Goal: Navigation & Orientation: Find specific page/section

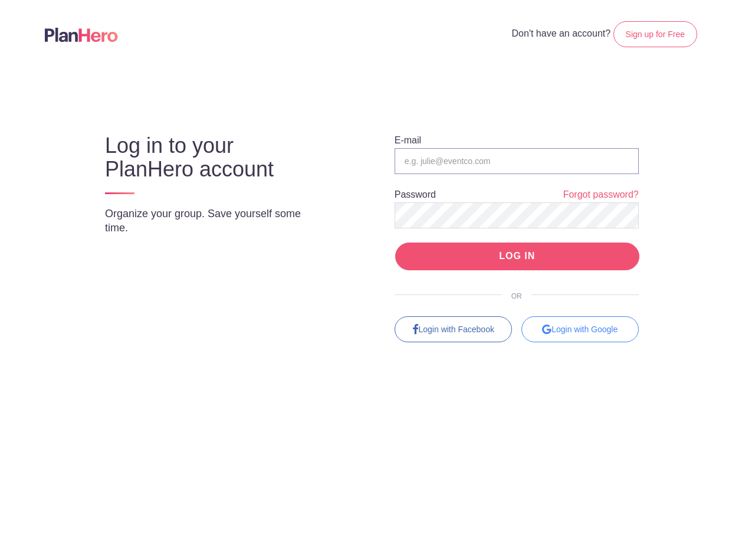
type input "[PERSON_NAME][EMAIL_ADDRESS][PERSON_NAME][DOMAIN_NAME]"
click at [510, 254] on input "LOG IN" at bounding box center [517, 256] width 244 height 28
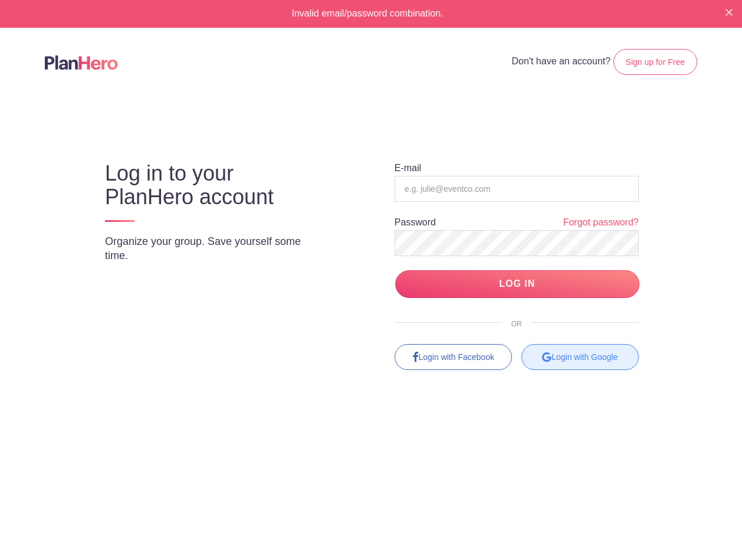
click at [579, 360] on div "Login with Google" at bounding box center [579, 357] width 117 height 26
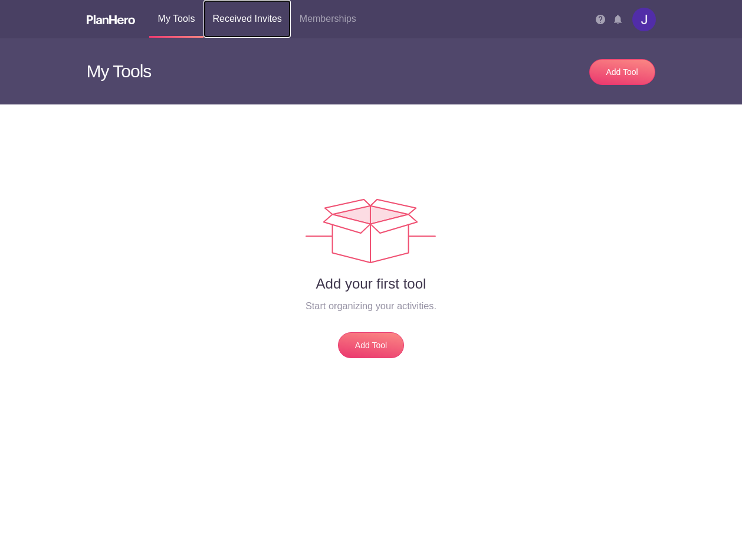
click at [261, 22] on link "Received Invites" at bounding box center [246, 19] width 87 height 38
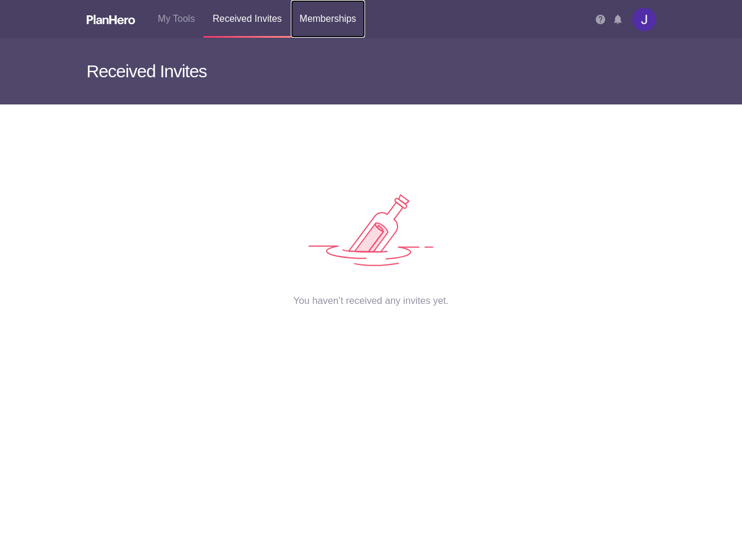
click at [316, 23] on link "Memberships" at bounding box center [328, 19] width 74 height 38
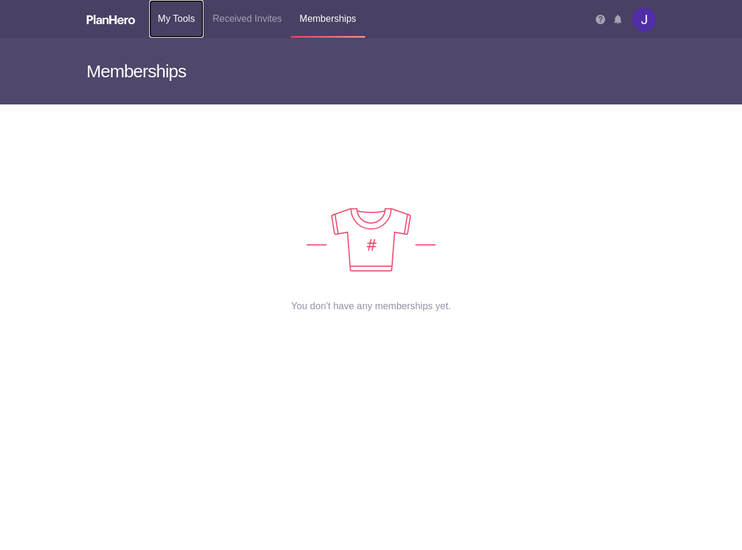
click at [179, 21] on link "My Tools" at bounding box center [176, 19] width 55 height 38
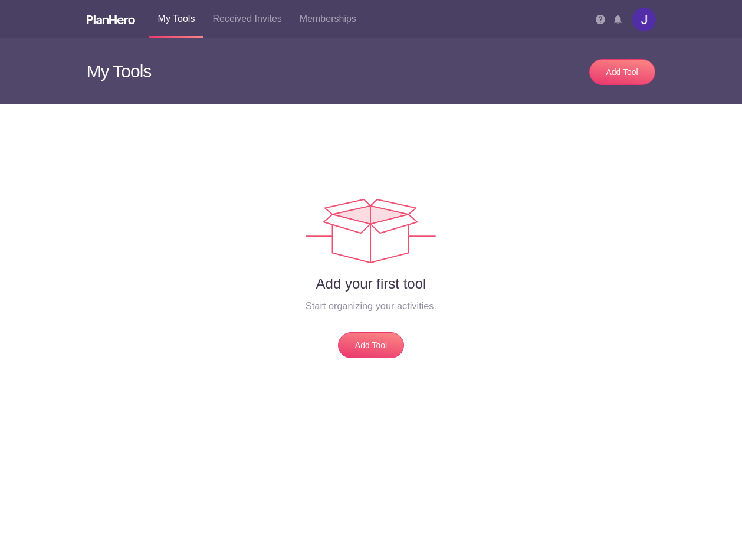
click at [642, 19] on img at bounding box center [644, 20] width 24 height 24
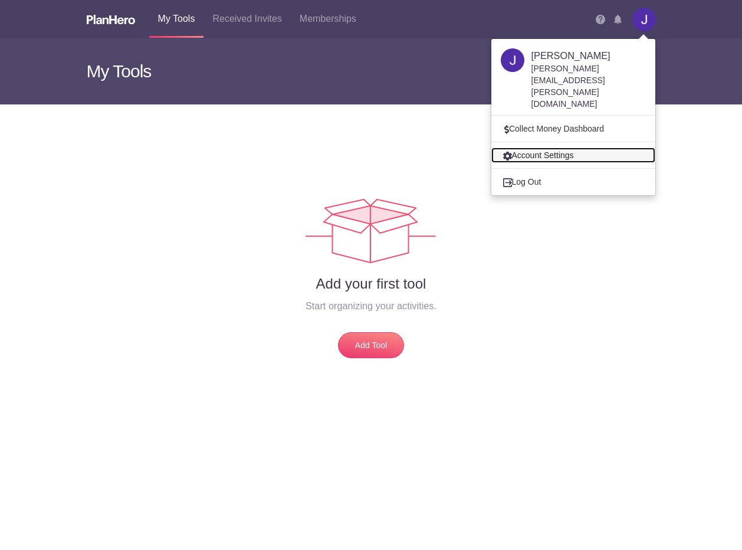
click at [548, 147] on link "Account Settings" at bounding box center [573, 154] width 164 height 15
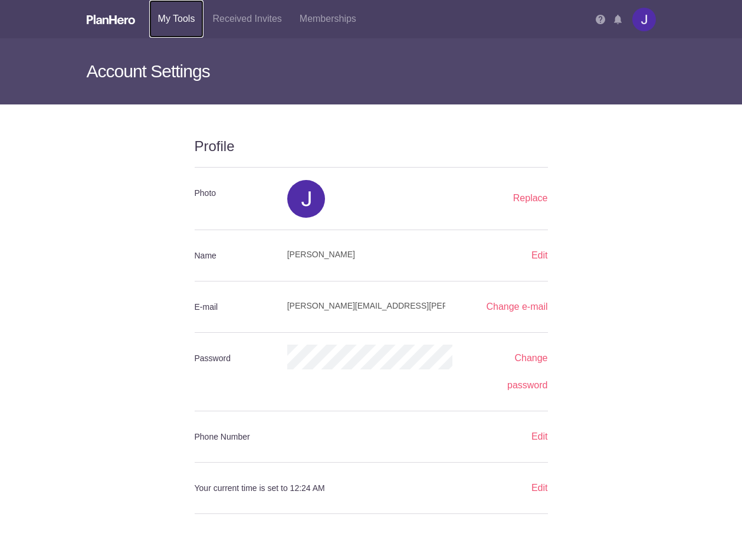
click at [165, 18] on link "My Tools" at bounding box center [176, 19] width 55 height 38
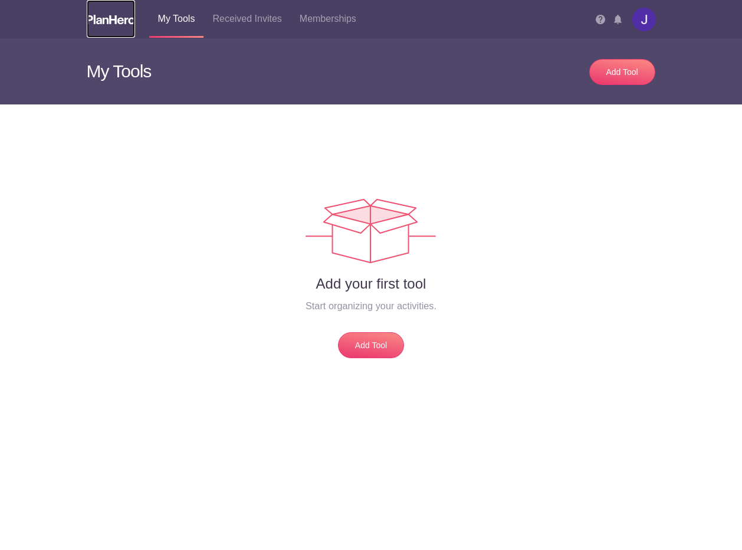
click at [116, 21] on img at bounding box center [111, 19] width 48 height 9
